Goal: Transaction & Acquisition: Purchase product/service

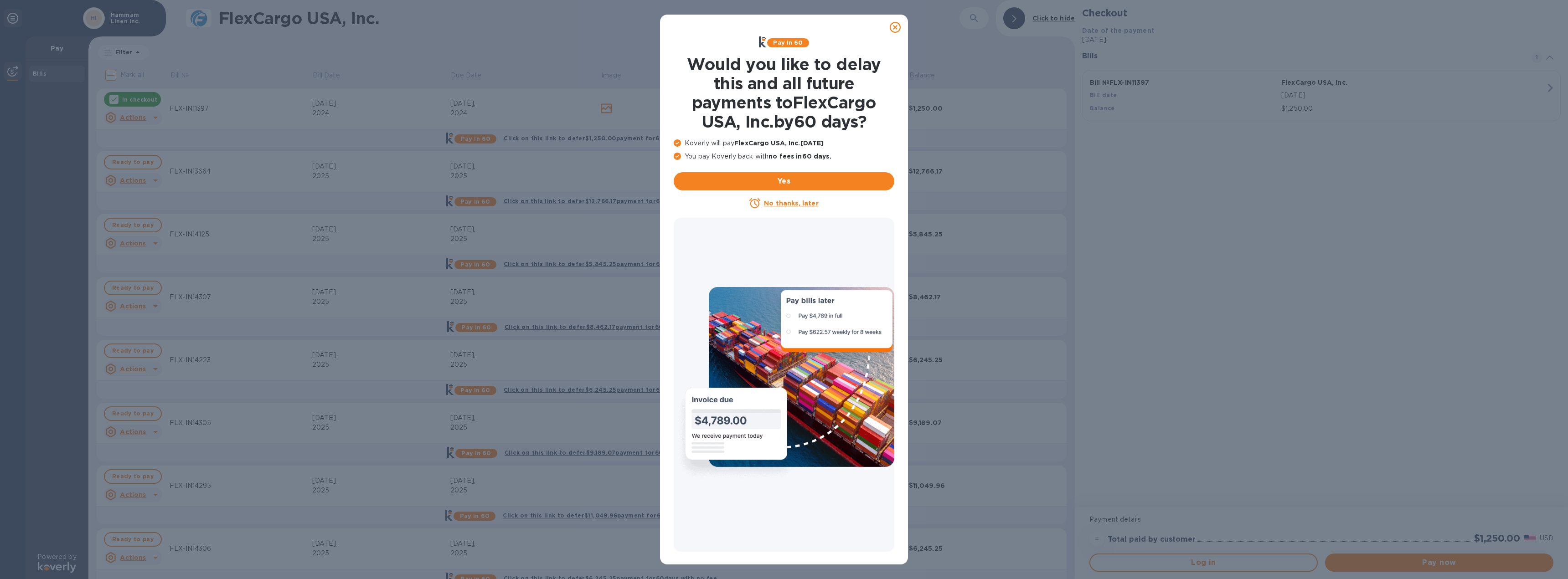
click at [900, 31] on icon at bounding box center [895, 27] width 11 height 11
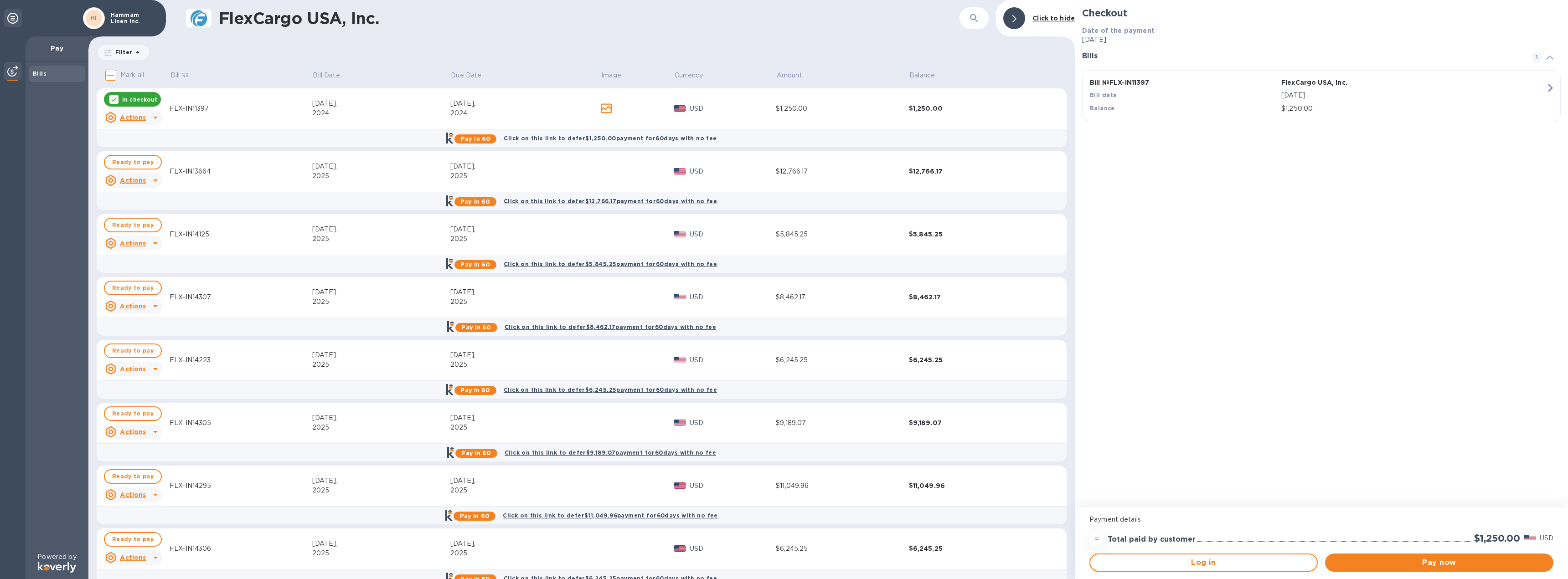
click at [116, 102] on icon at bounding box center [114, 100] width 8 height 8
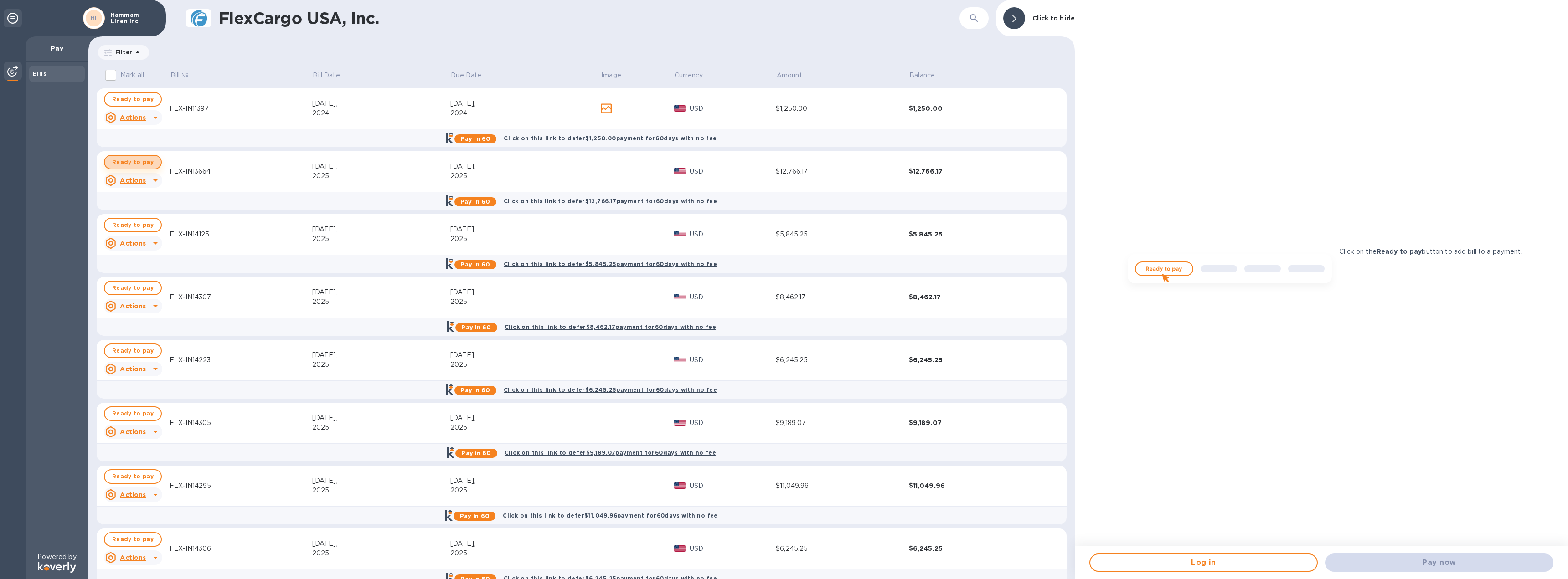
click at [136, 163] on span "Ready to pay" at bounding box center [133, 162] width 42 height 11
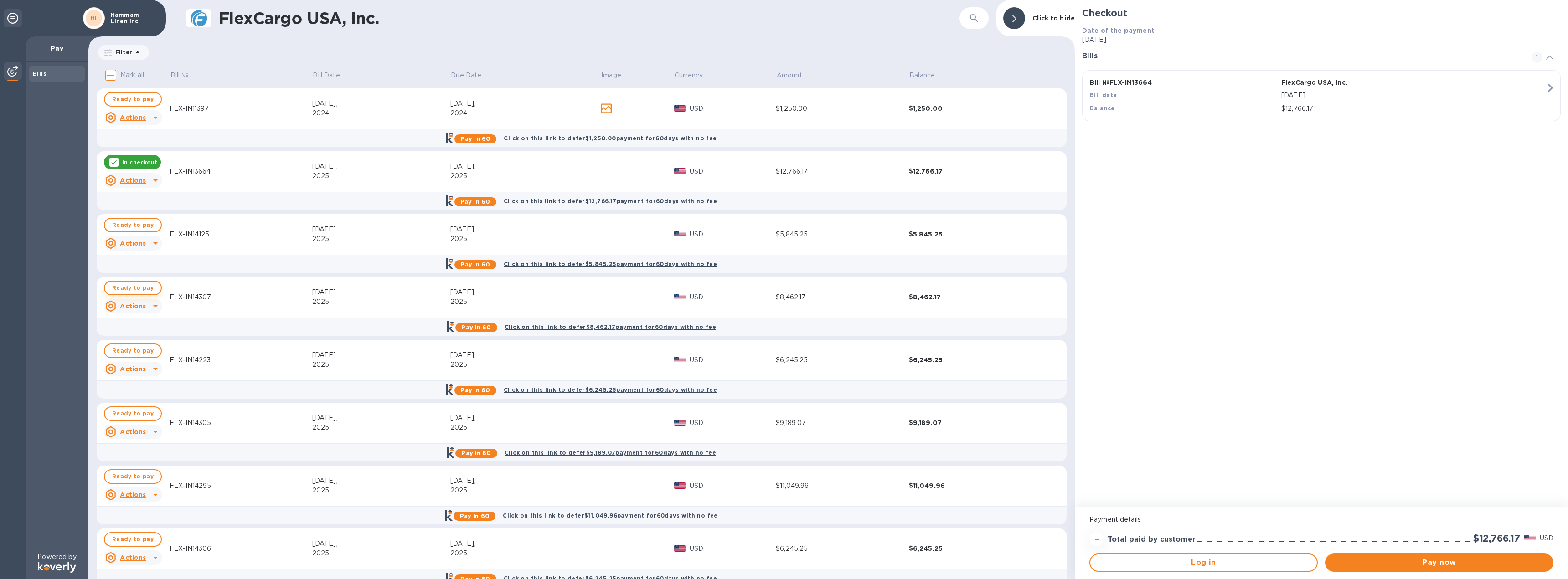
click at [123, 289] on span "Ready to pay" at bounding box center [133, 287] width 42 height 11
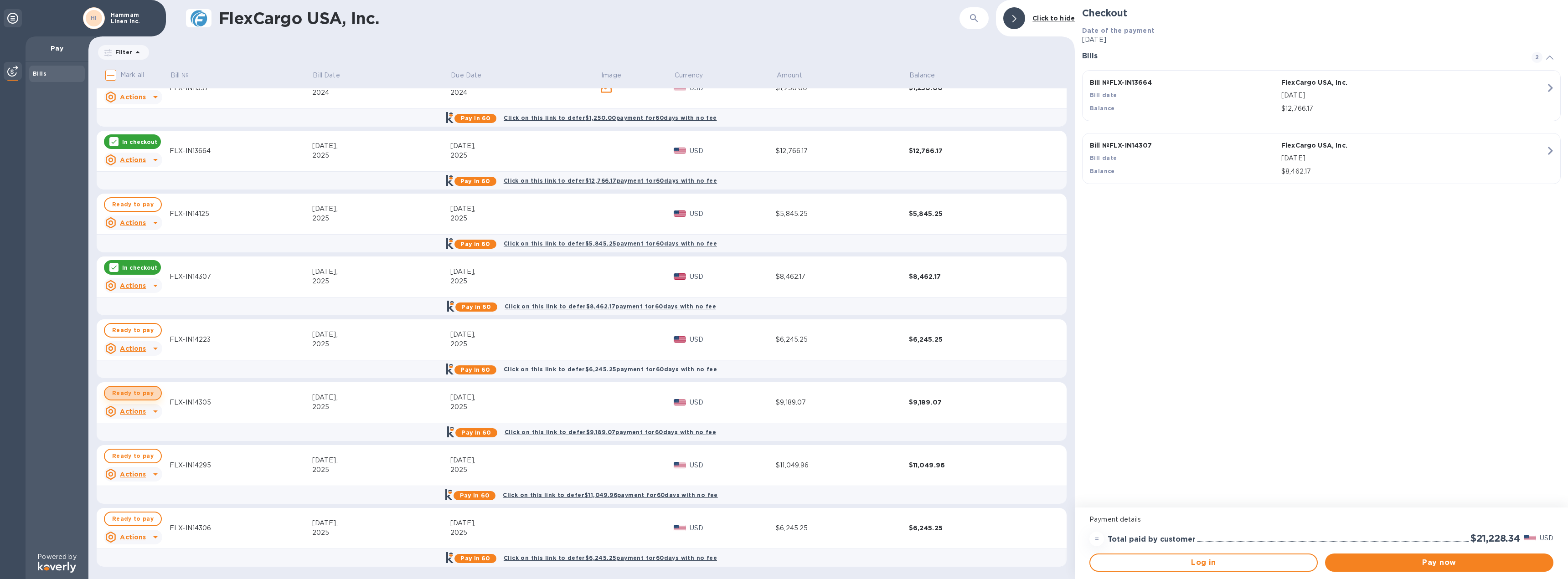
click at [146, 390] on span "Ready to pay" at bounding box center [133, 393] width 42 height 11
click at [135, 453] on span "Ready to pay" at bounding box center [133, 456] width 42 height 11
click at [1473, 564] on span "Pay now" at bounding box center [1439, 563] width 214 height 11
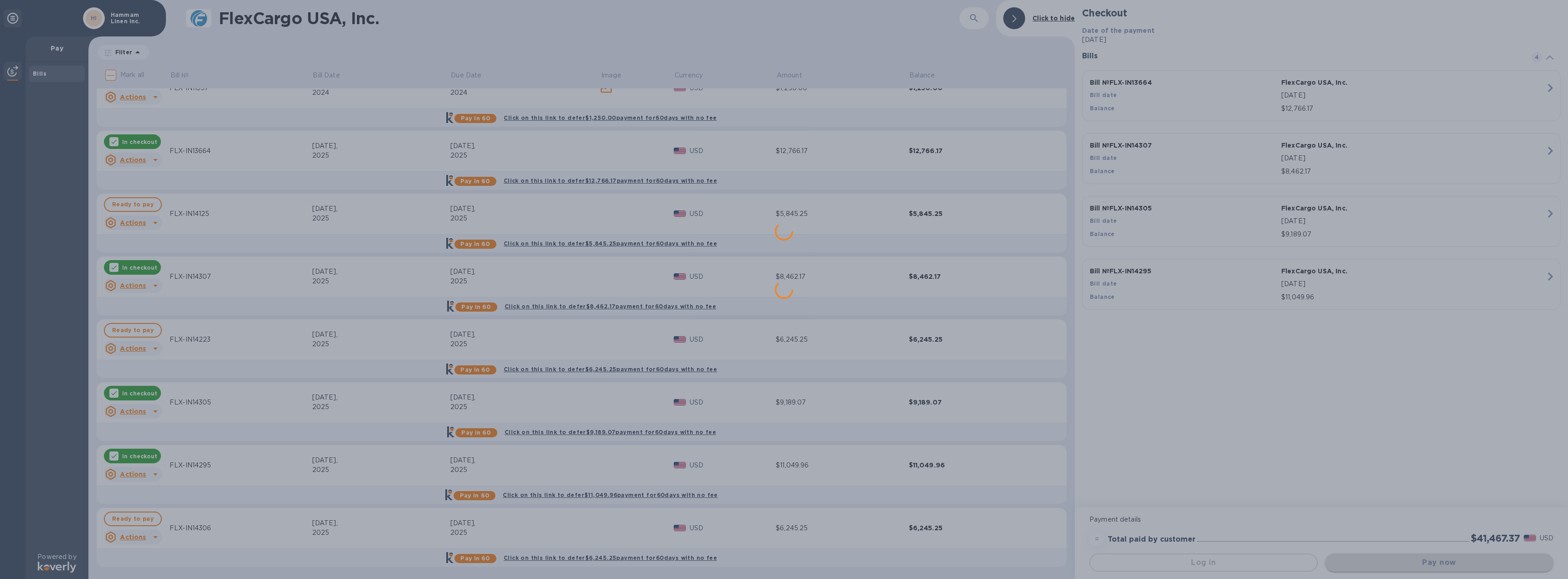
scroll to position [0, 0]
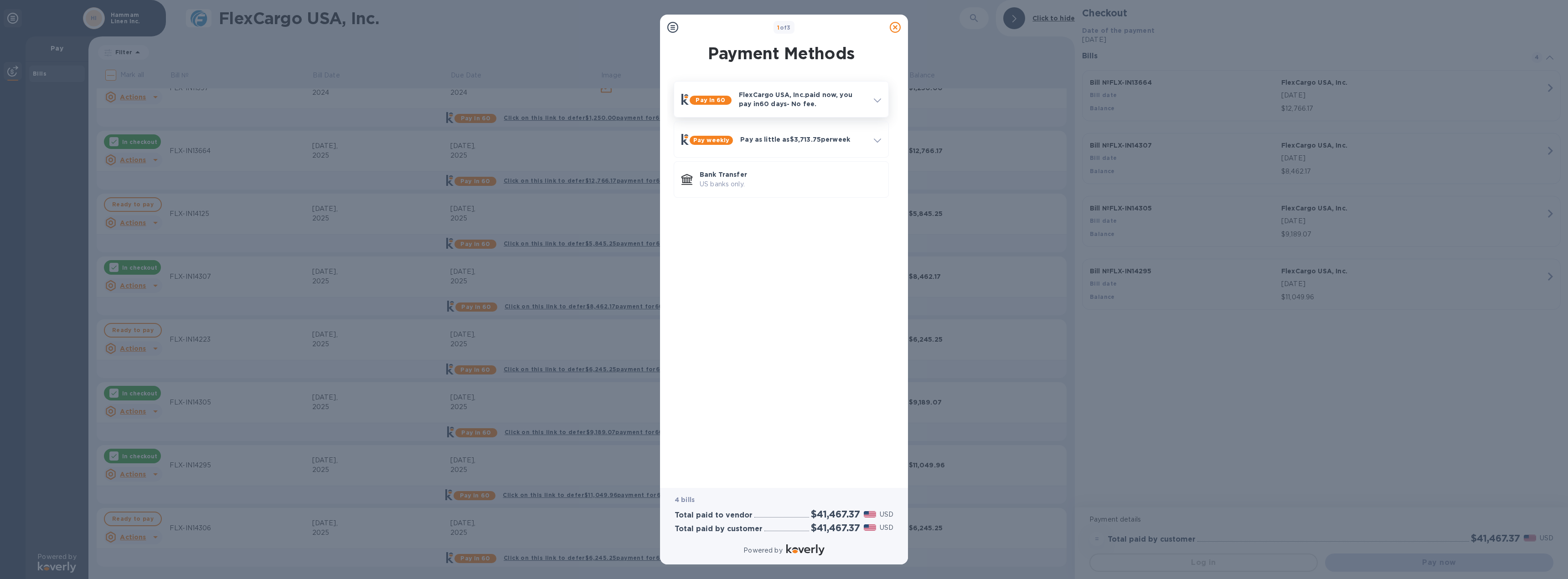
click at [849, 110] on div "FlexCargo USA, Inc. paid now, you pay in 60 days - No fee." at bounding box center [803, 99] width 135 height 25
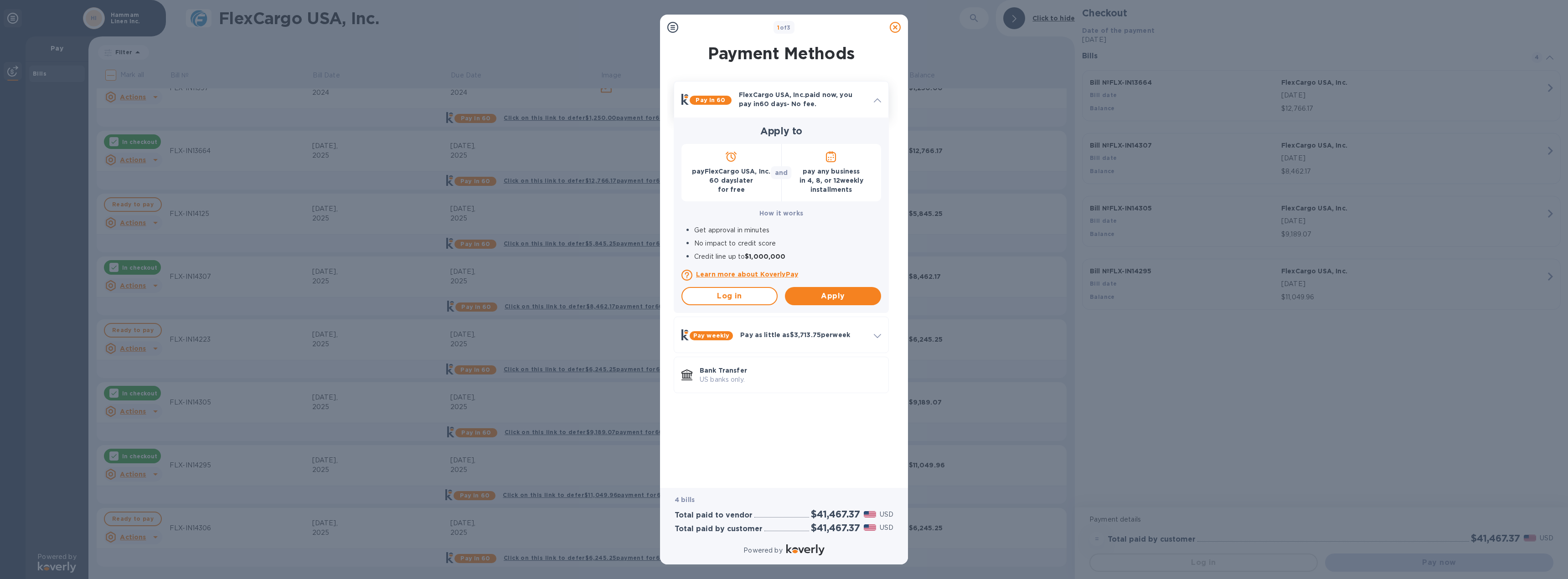
click at [857, 107] on p "FlexCargo USA, Inc. paid now, you pay in 60 days - No fee." at bounding box center [803, 99] width 128 height 18
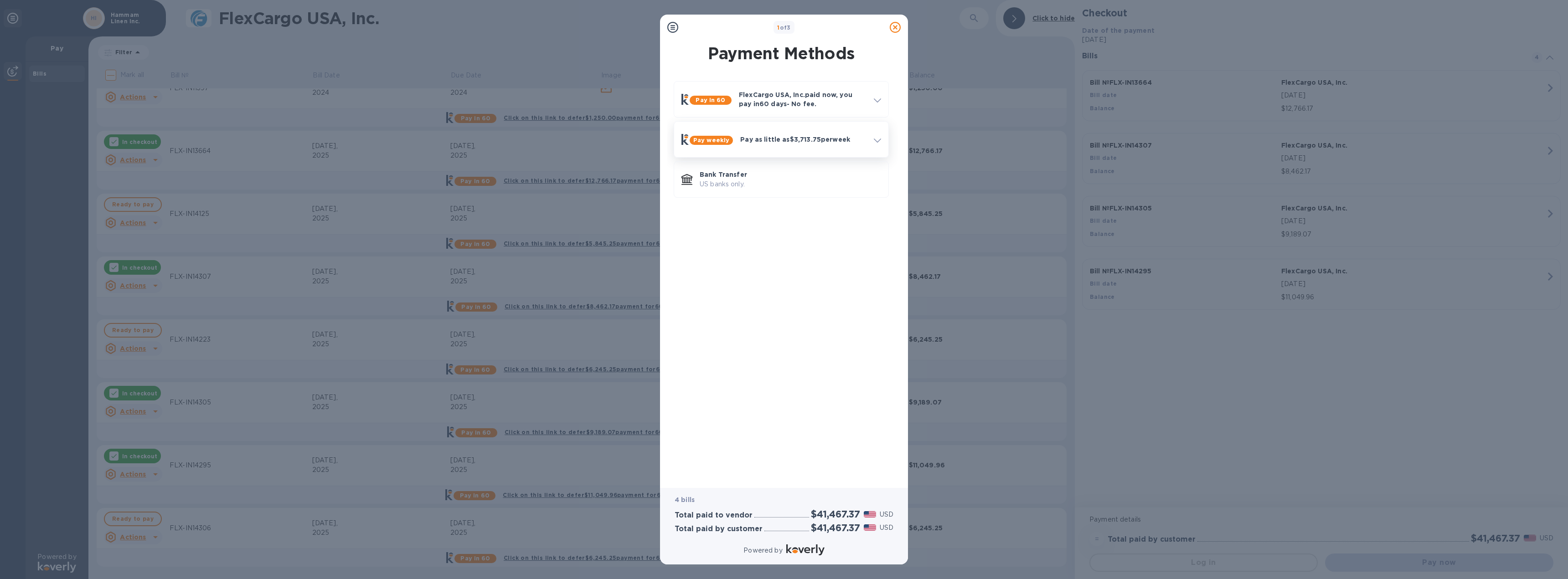
click at [844, 135] on p "Pay as little as $3,713.75 per week" at bounding box center [804, 140] width 126 height 9
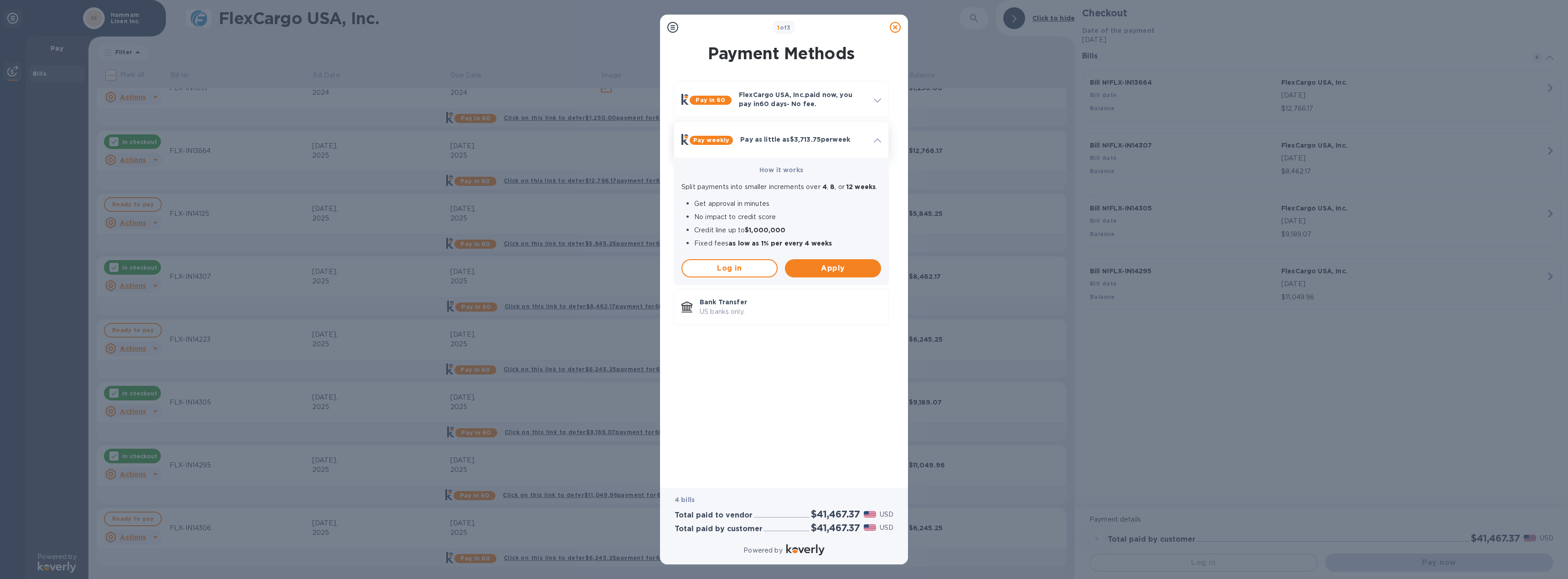
click at [844, 138] on p "Pay as little as $3,713.75 per week" at bounding box center [804, 140] width 126 height 9
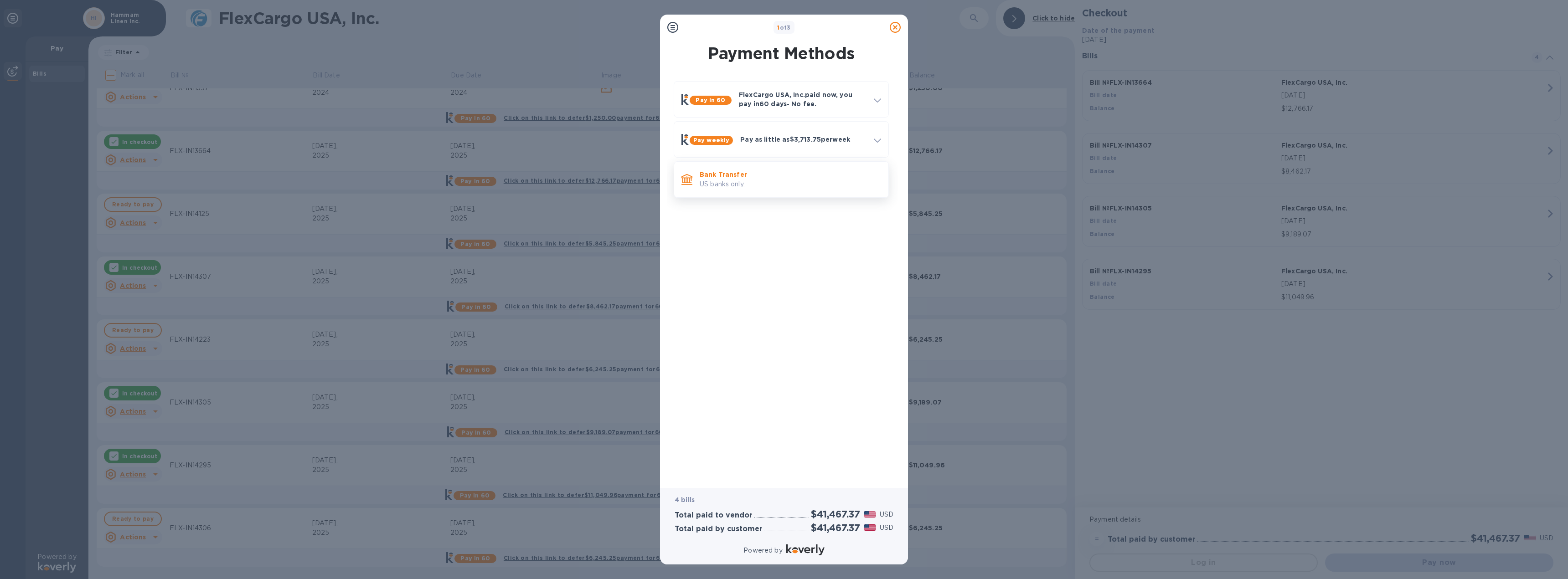
click at [771, 174] on p "Bank Transfer" at bounding box center [790, 174] width 181 height 9
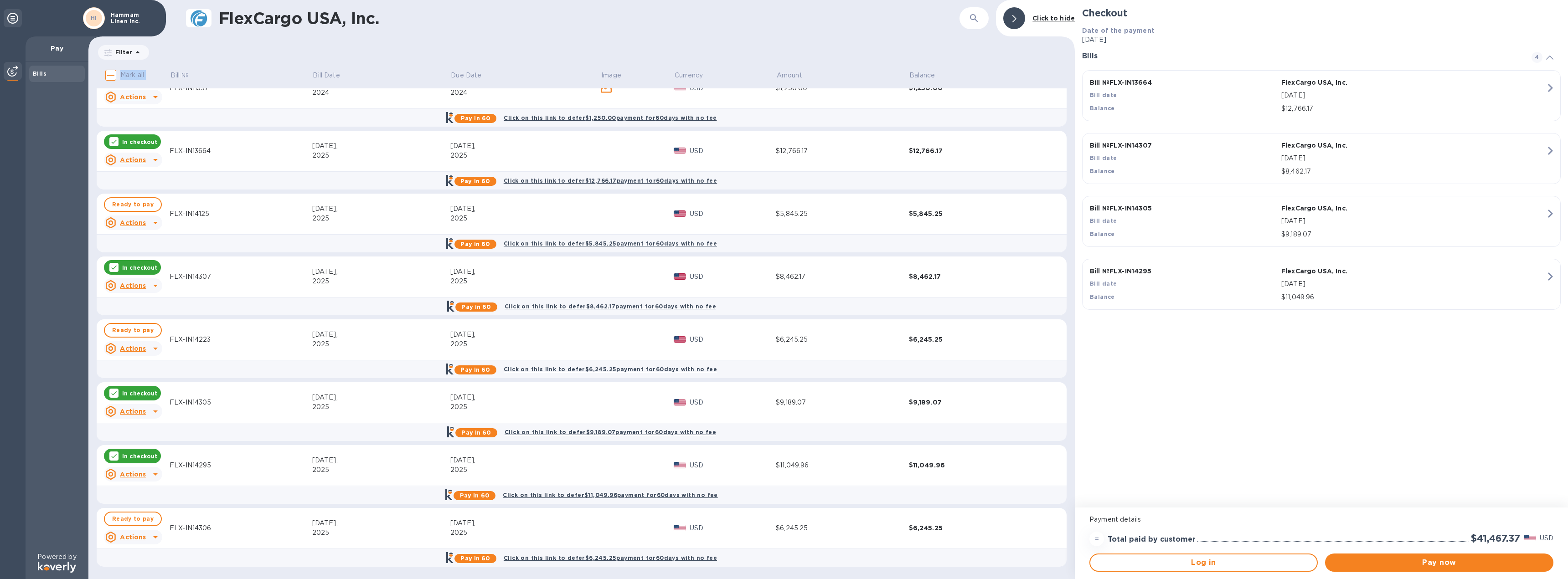
drag, startPoint x: 492, startPoint y: 54, endPoint x: 448, endPoint y: 108, distance: 69.7
click at [417, 97] on div "FlexCargo USA, Inc. ​ Click to hide Filter Amount Mark all Bill № Bill Date Due…" at bounding box center [582, 289] width 987 height 579
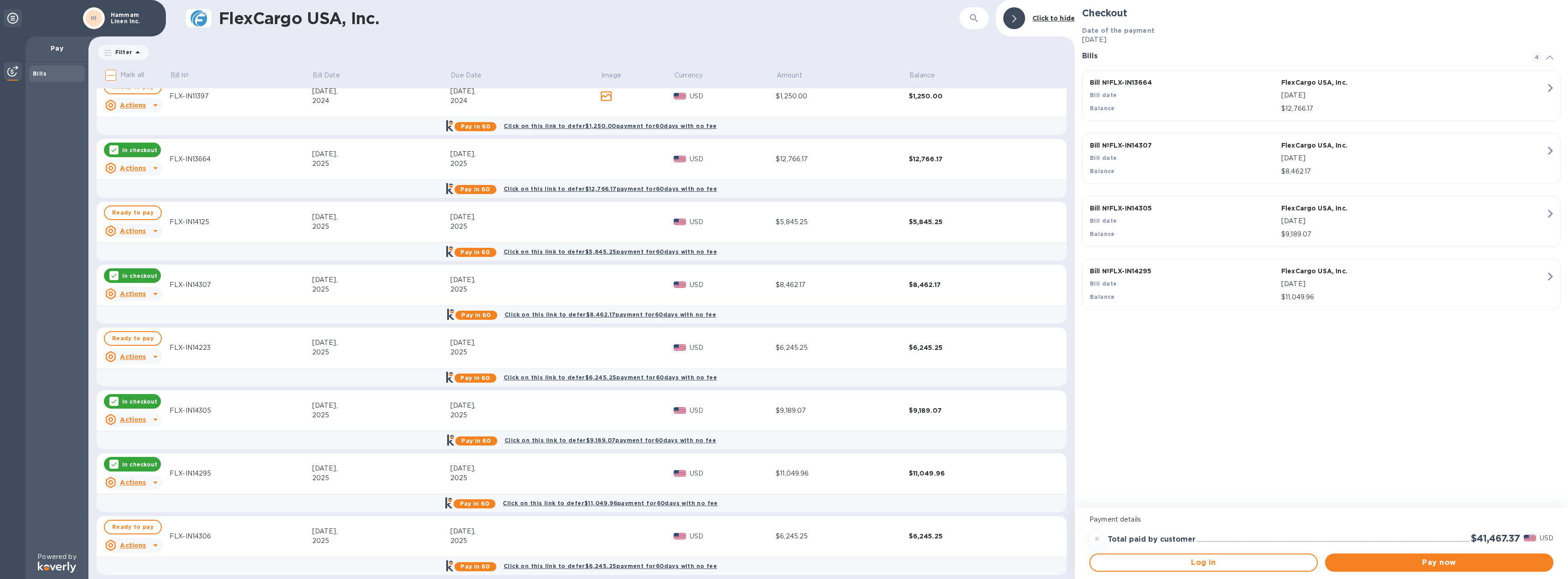
click at [284, 43] on div "FlexCargo USA, Inc. ​ Click to hide Filter Amount Mark all Bill № Bill Date Due…" at bounding box center [582, 289] width 987 height 579
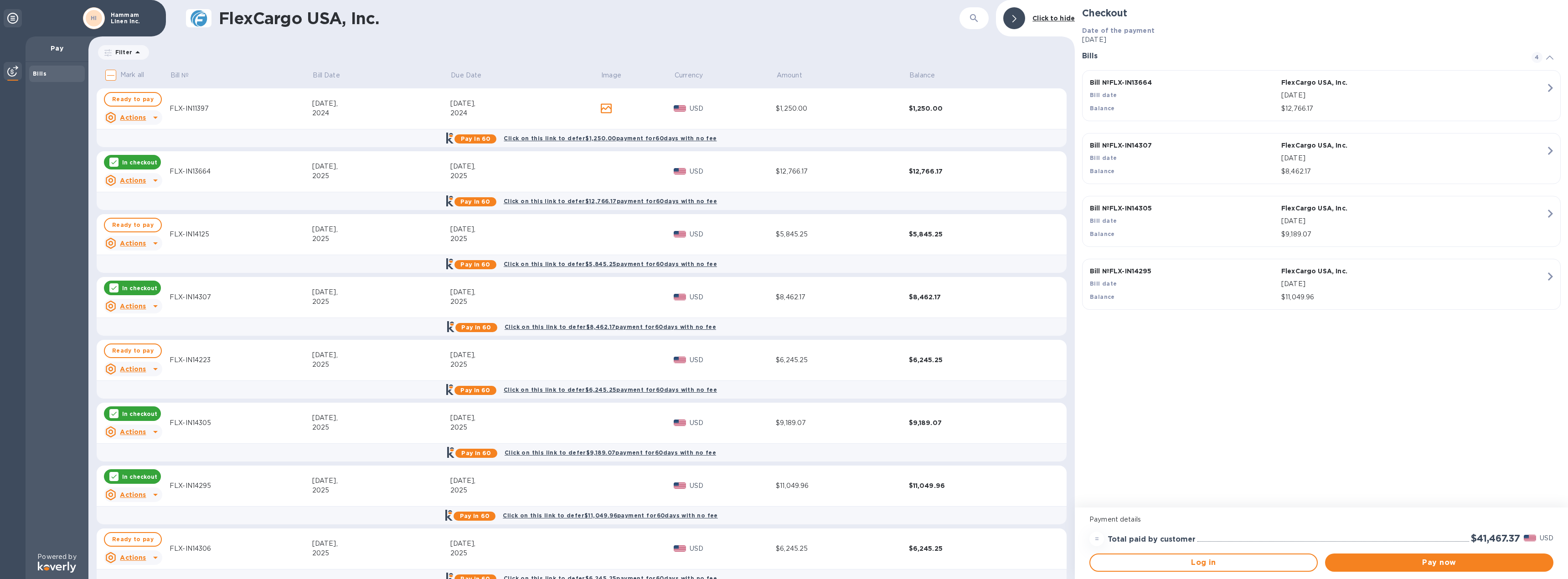
click at [1055, 22] on p "Click to hide" at bounding box center [1054, 18] width 42 height 9
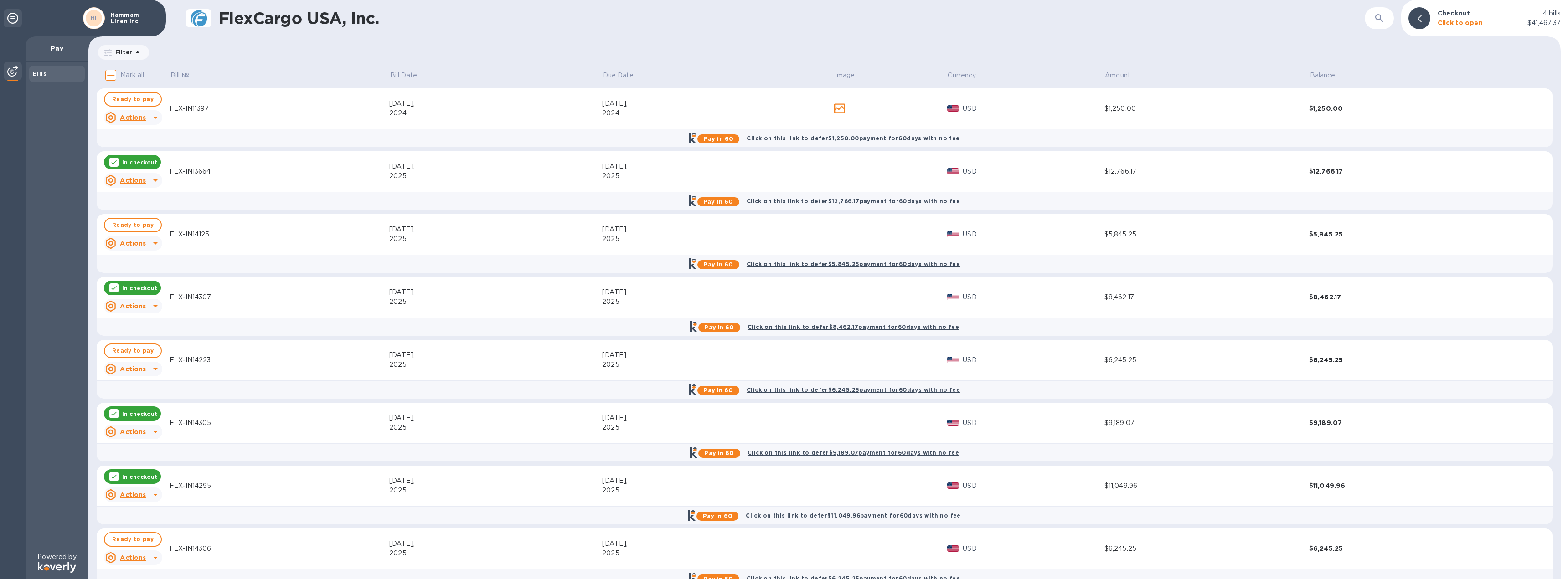
click at [8, 13] on icon at bounding box center [13, 18] width 11 height 11
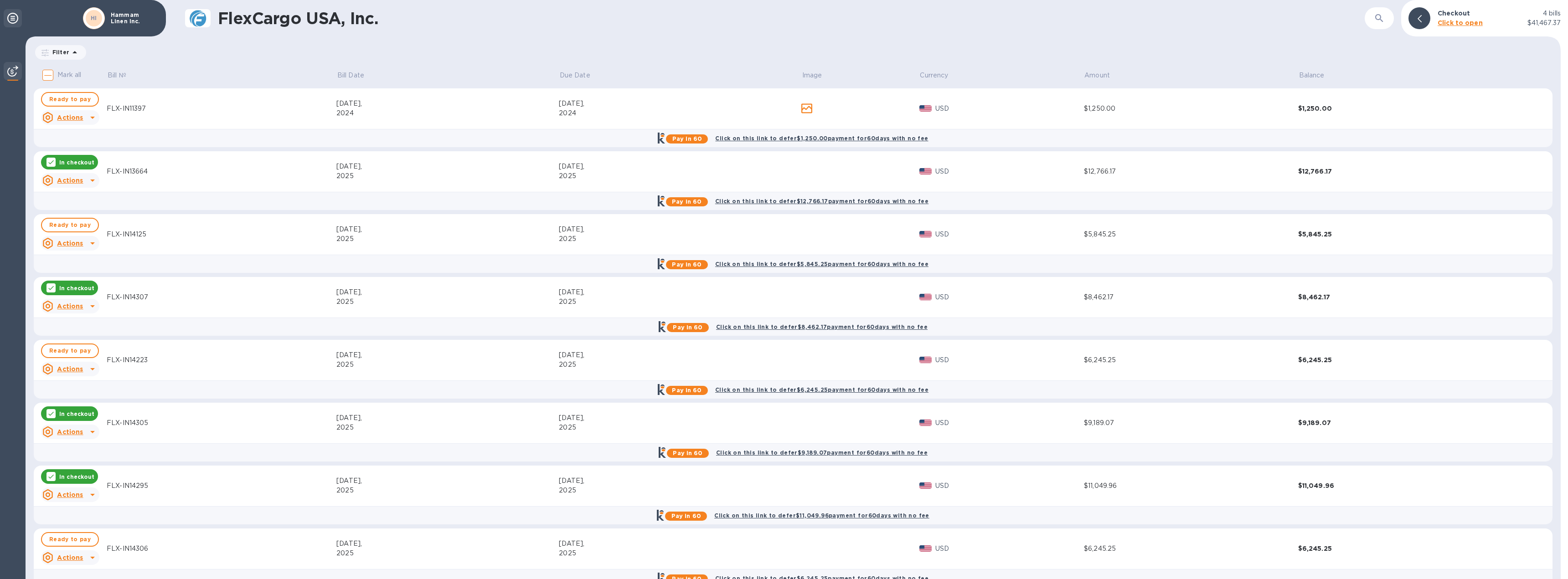
click at [14, 19] on icon at bounding box center [13, 18] width 11 height 11
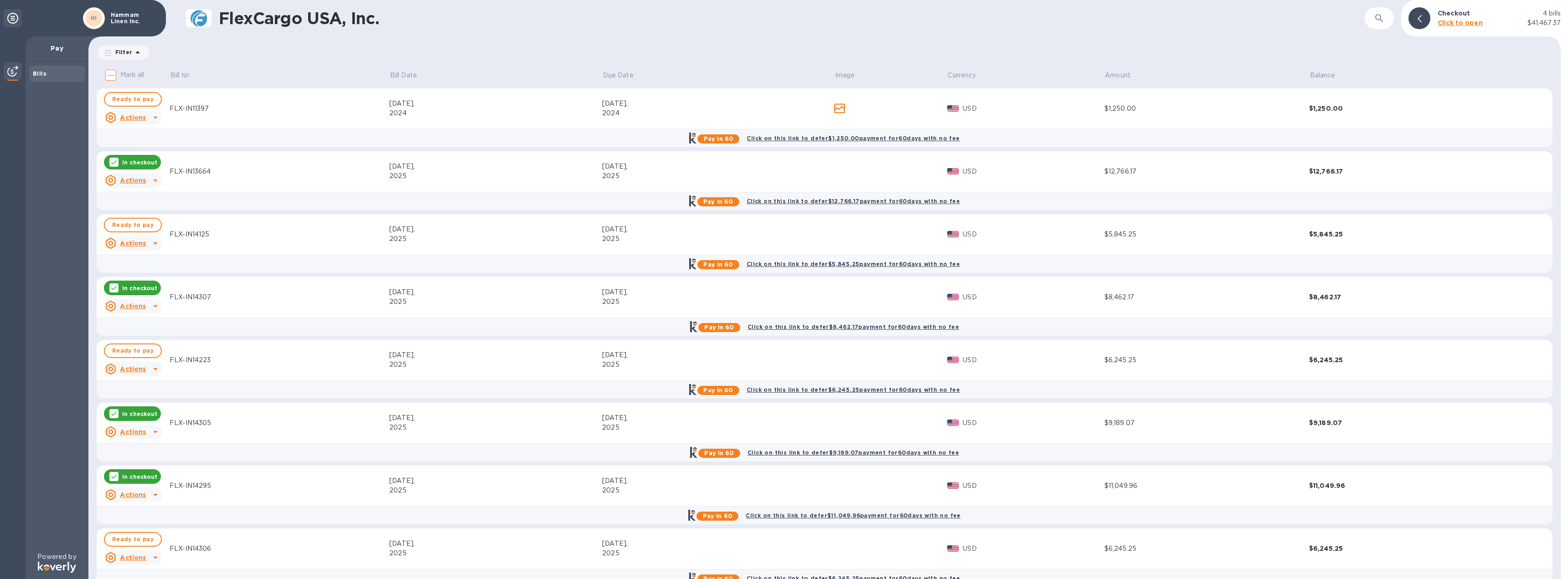
click at [60, 47] on p "Pay" at bounding box center [57, 48] width 48 height 9
click at [109, 14] on div "Hammam Linen Inc." at bounding box center [133, 18] width 54 height 16
click at [83, 14] on div "HI" at bounding box center [93, 18] width 25 height 25
click at [280, 23] on h1 "FlexCargo USA, Inc." at bounding box center [792, 18] width 1146 height 19
click at [255, 17] on h1 "FlexCargo USA, Inc." at bounding box center [792, 18] width 1146 height 19
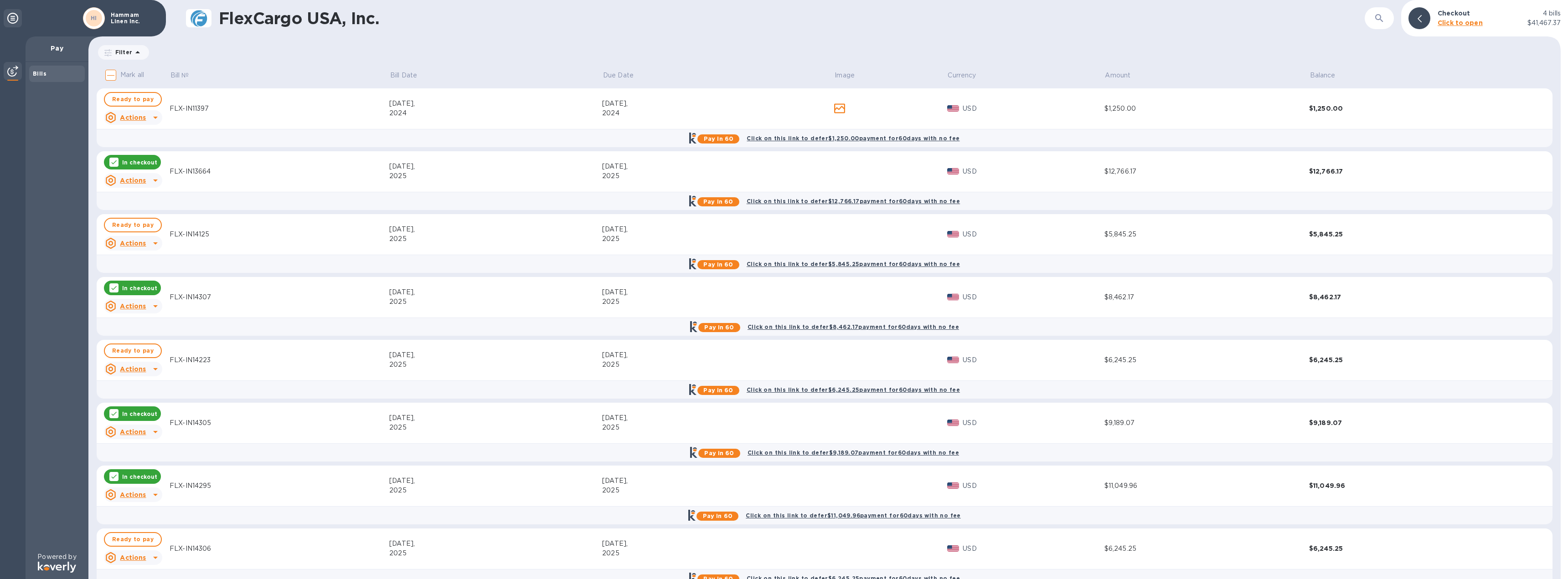
click at [145, 159] on p "In checkout" at bounding box center [140, 162] width 35 height 8
click at [140, 182] on u "Actions" at bounding box center [133, 181] width 26 height 8
click at [143, 182] on div at bounding box center [784, 289] width 1568 height 579
click at [135, 162] on span "Ready to pay" at bounding box center [133, 162] width 42 height 11
click at [1478, 21] on b "Click to open" at bounding box center [1460, 23] width 45 height 8
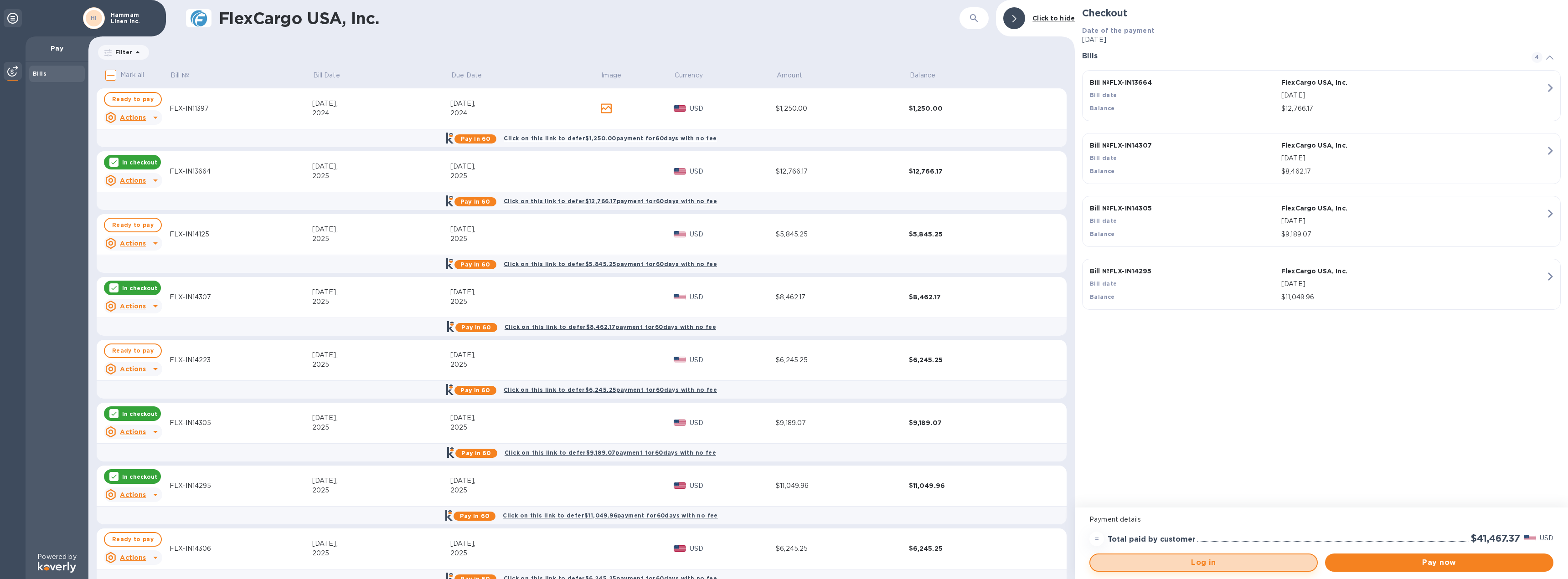
click at [1276, 566] on span "Log in" at bounding box center [1204, 563] width 212 height 11
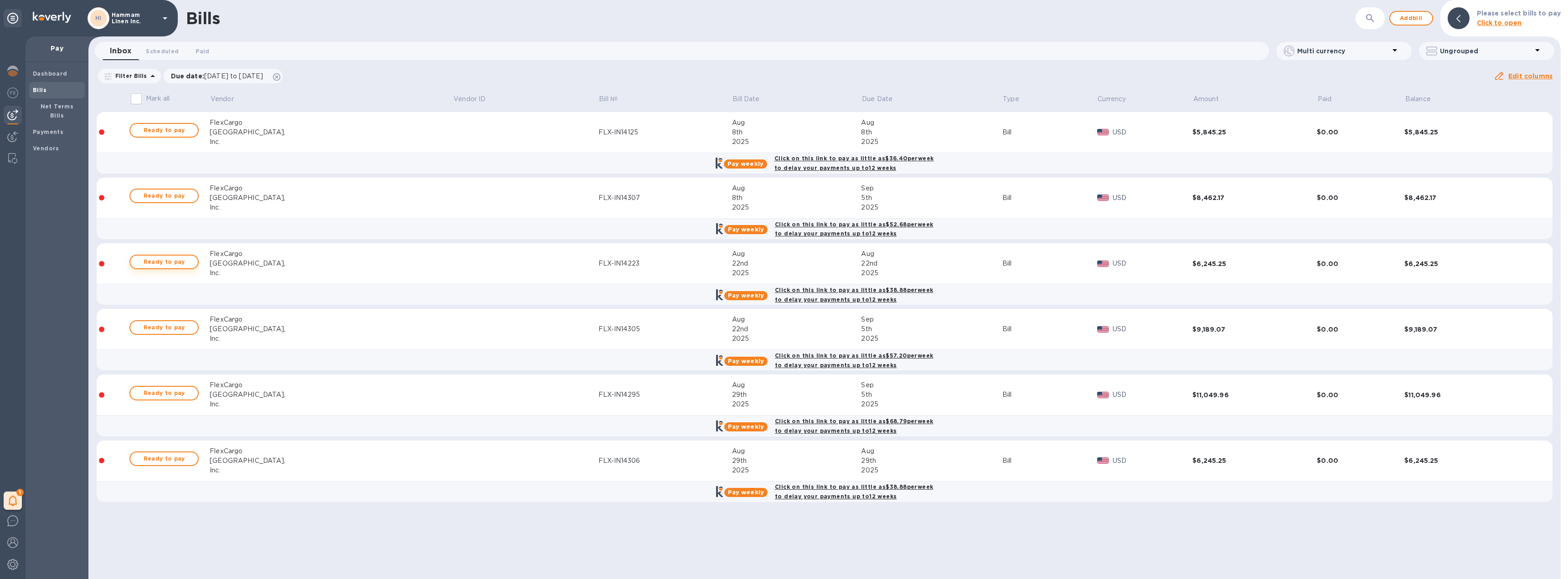
click at [175, 260] on span "Ready to pay" at bounding box center [164, 261] width 53 height 11
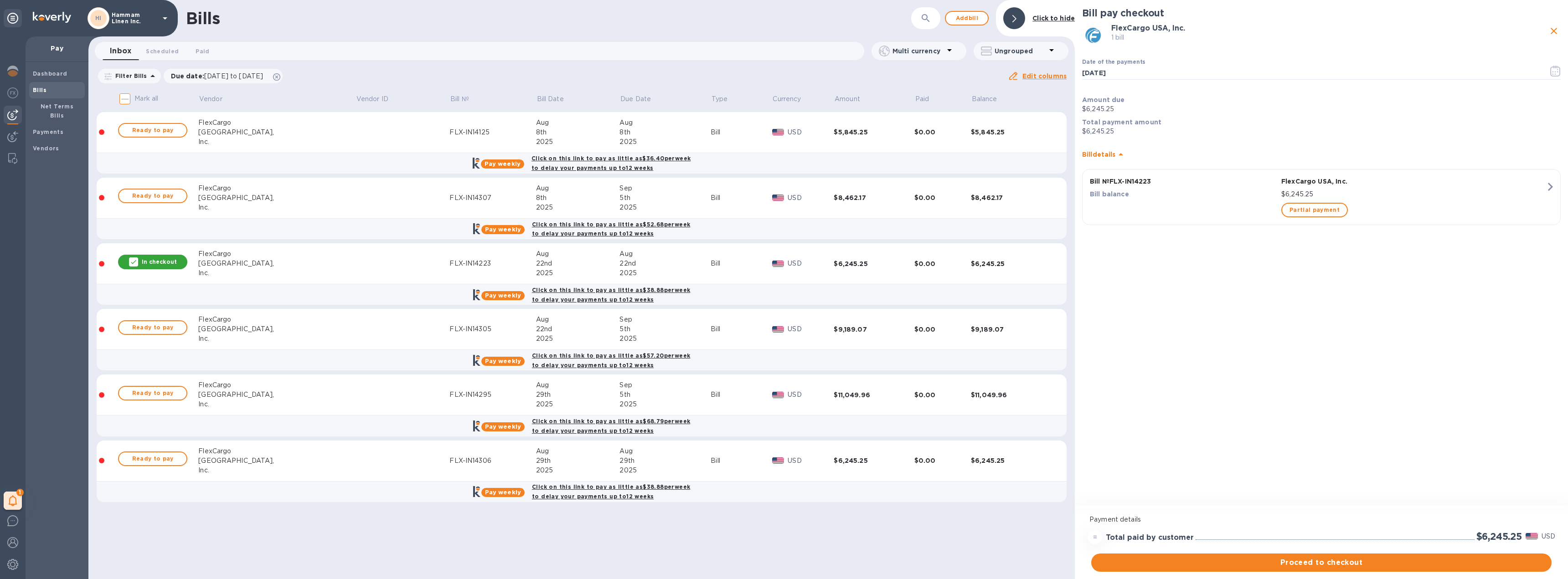
click at [152, 268] on div "In checkout" at bounding box center [153, 261] width 69 height 15
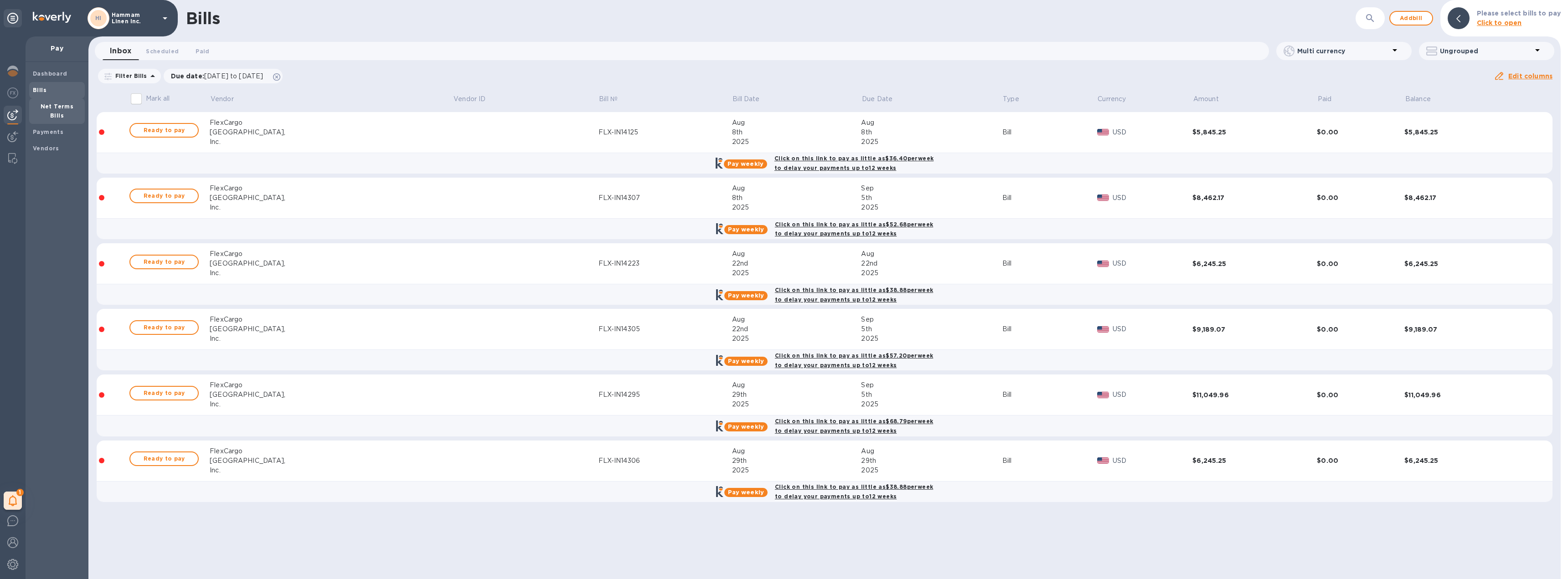
click at [52, 110] on span "Net Terms Bills" at bounding box center [57, 111] width 48 height 18
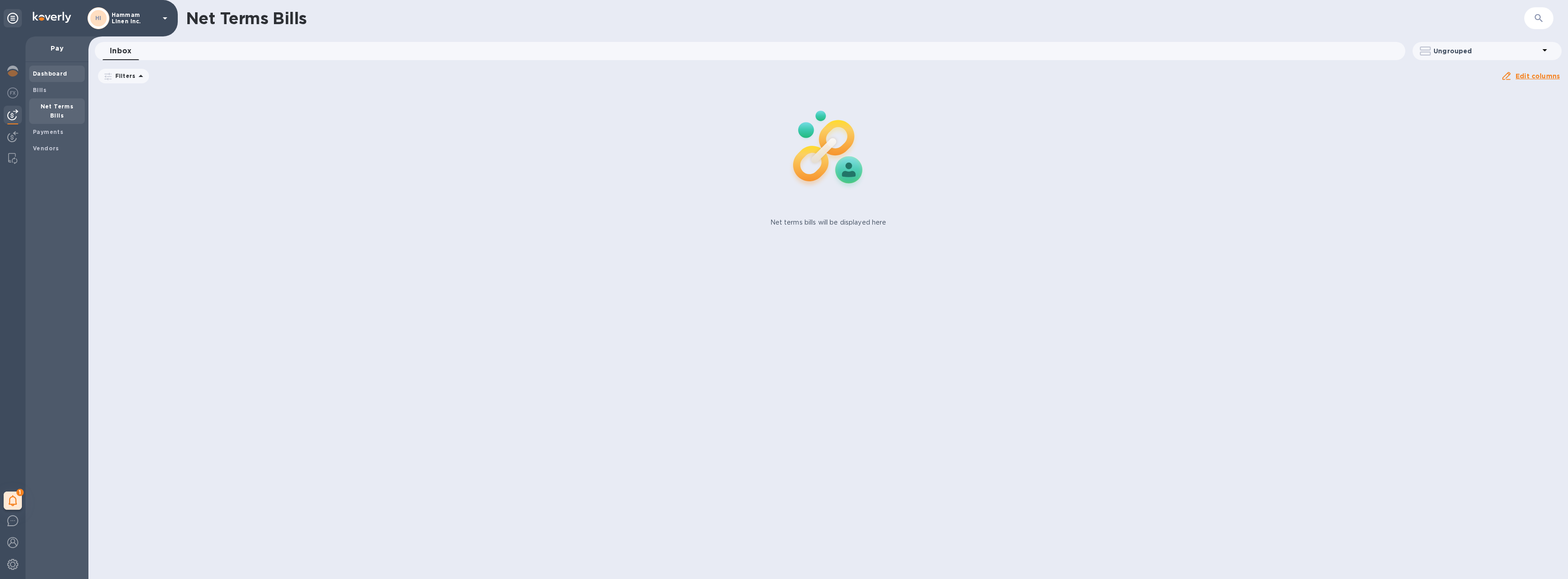
click at [50, 71] on b "Dashboard" at bounding box center [50, 73] width 35 height 7
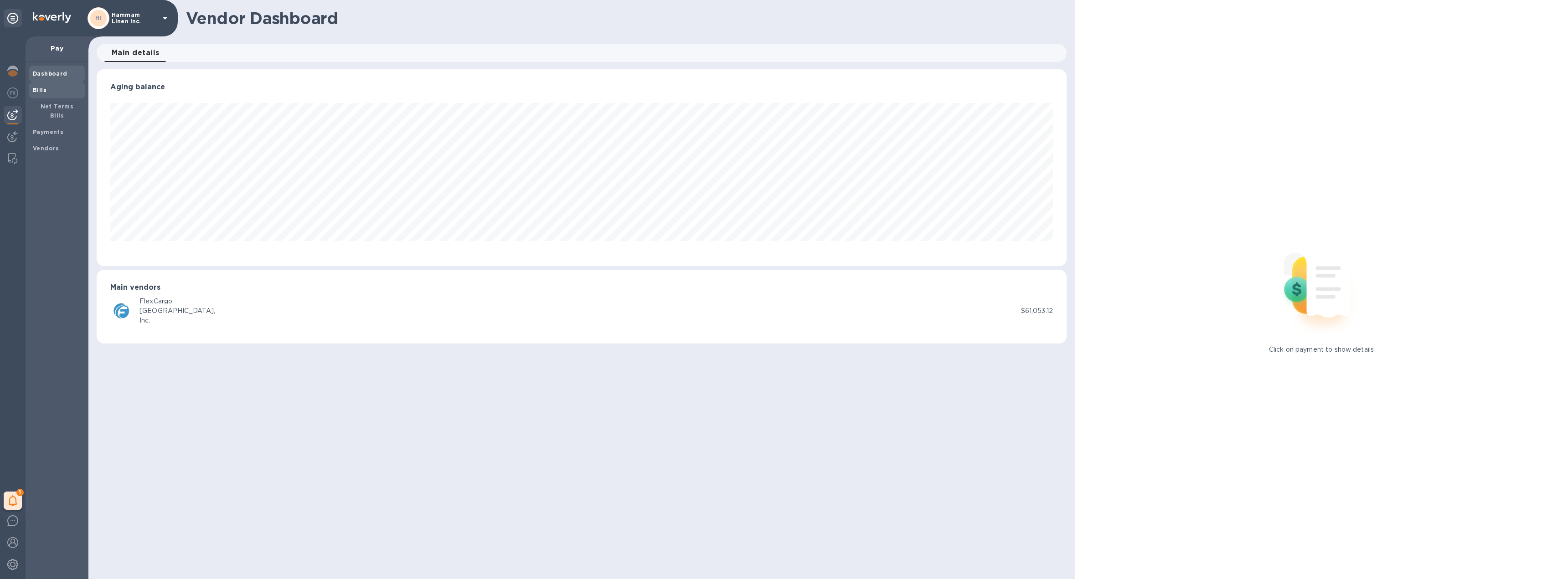
scroll to position [197, 970]
click at [58, 103] on b "Net Terms Bills" at bounding box center [57, 110] width 33 height 16
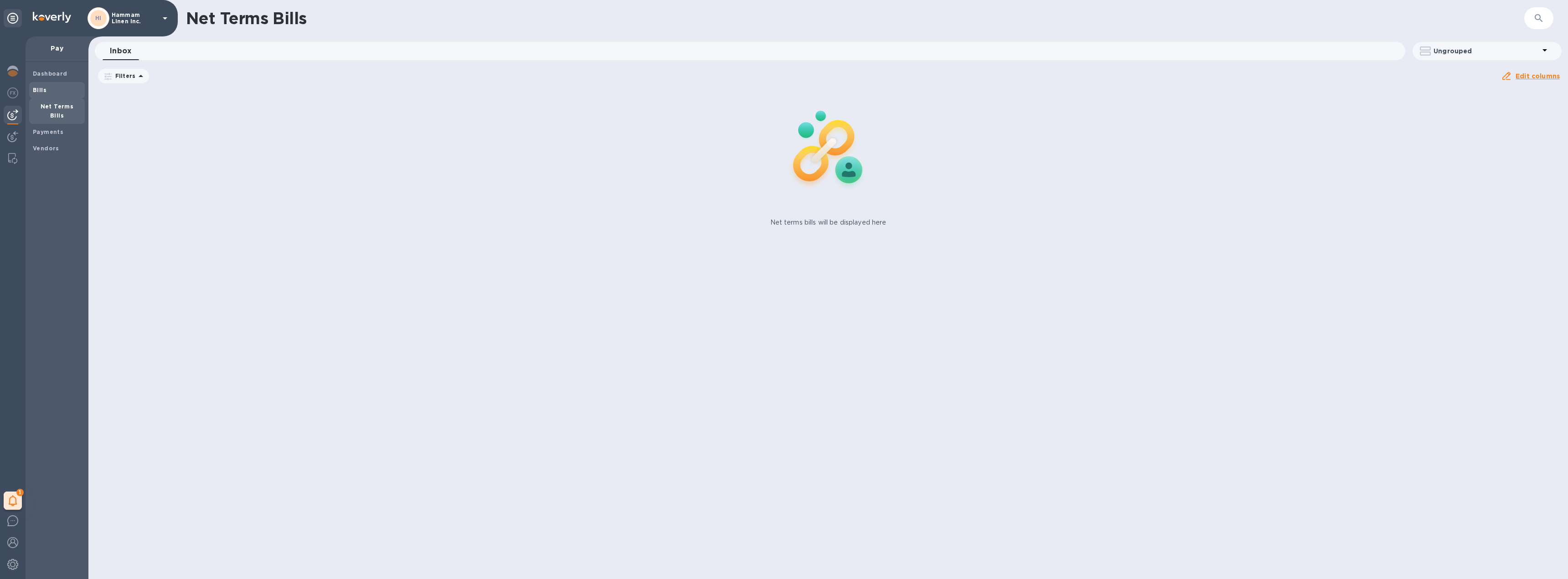
click at [53, 93] on span "Bills" at bounding box center [57, 90] width 48 height 9
